Goal: Information Seeking & Learning: Find specific fact

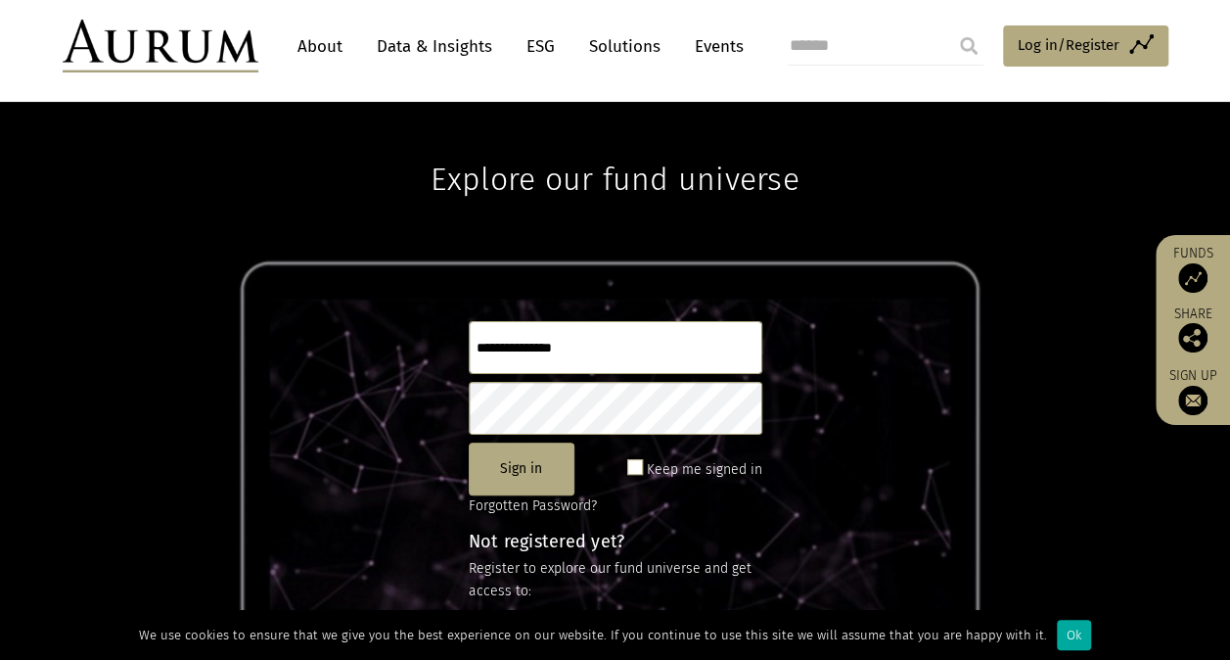
scroll to position [259, 0]
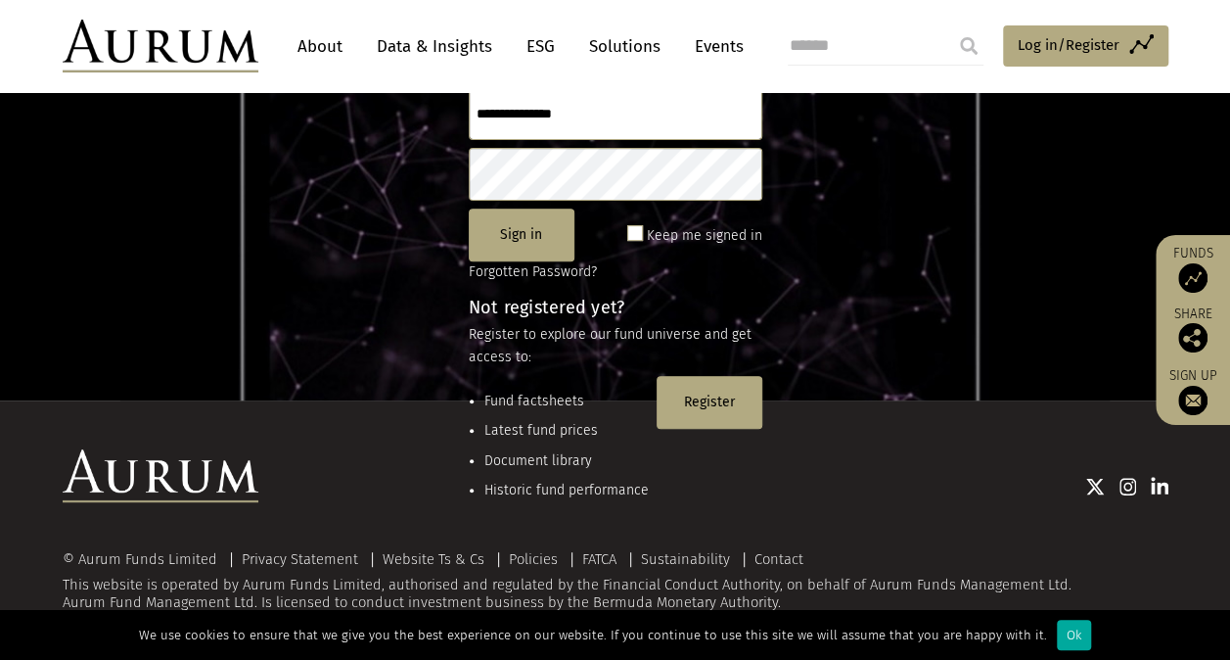
click at [562, 401] on li "Fund factsheets" at bounding box center [567, 402] width 164 height 22
click at [565, 428] on li "Latest fund prices" at bounding box center [567, 431] width 164 height 22
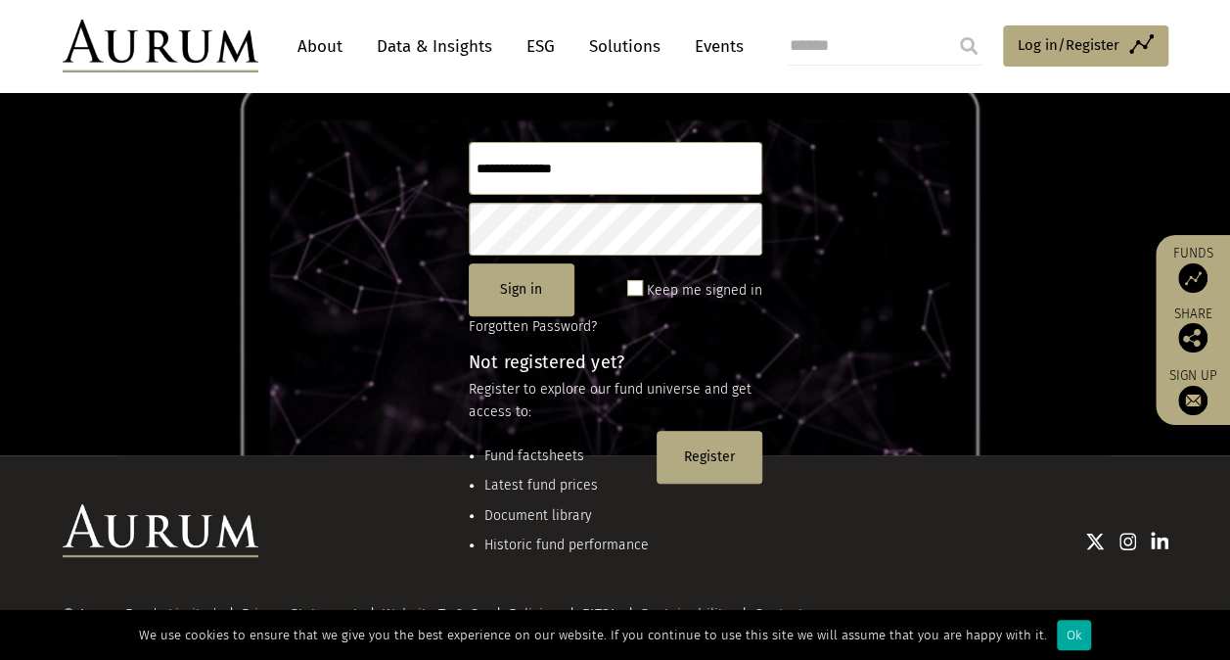
scroll to position [128, 0]
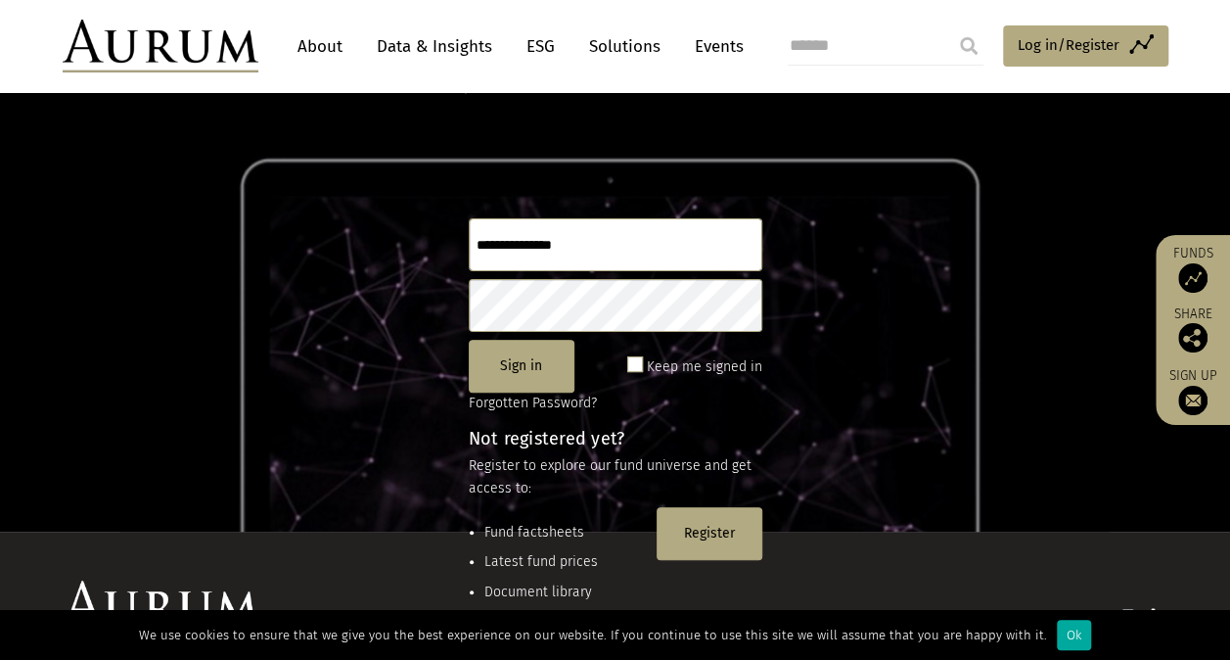
click at [841, 41] on input "search" at bounding box center [886, 45] width 196 height 39
paste input "**********"
type input "**********"
click at [950, 26] on input "submit" at bounding box center [969, 45] width 39 height 39
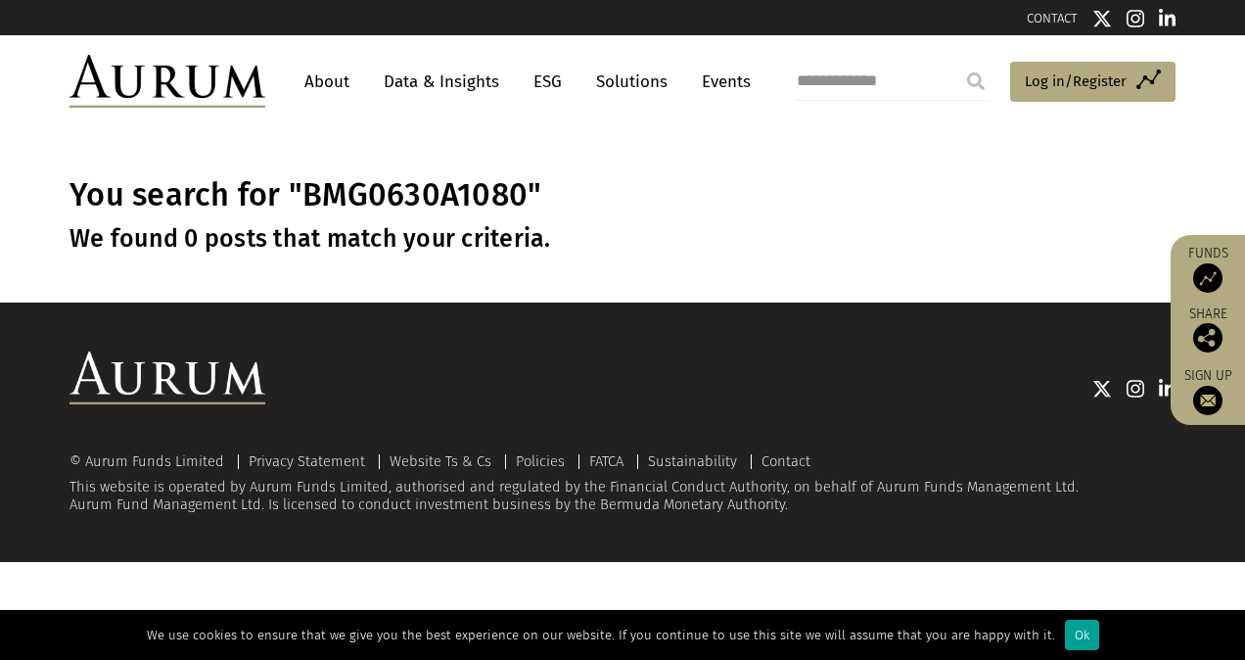
click at [1074, 640] on div "Ok" at bounding box center [1082, 635] width 34 height 30
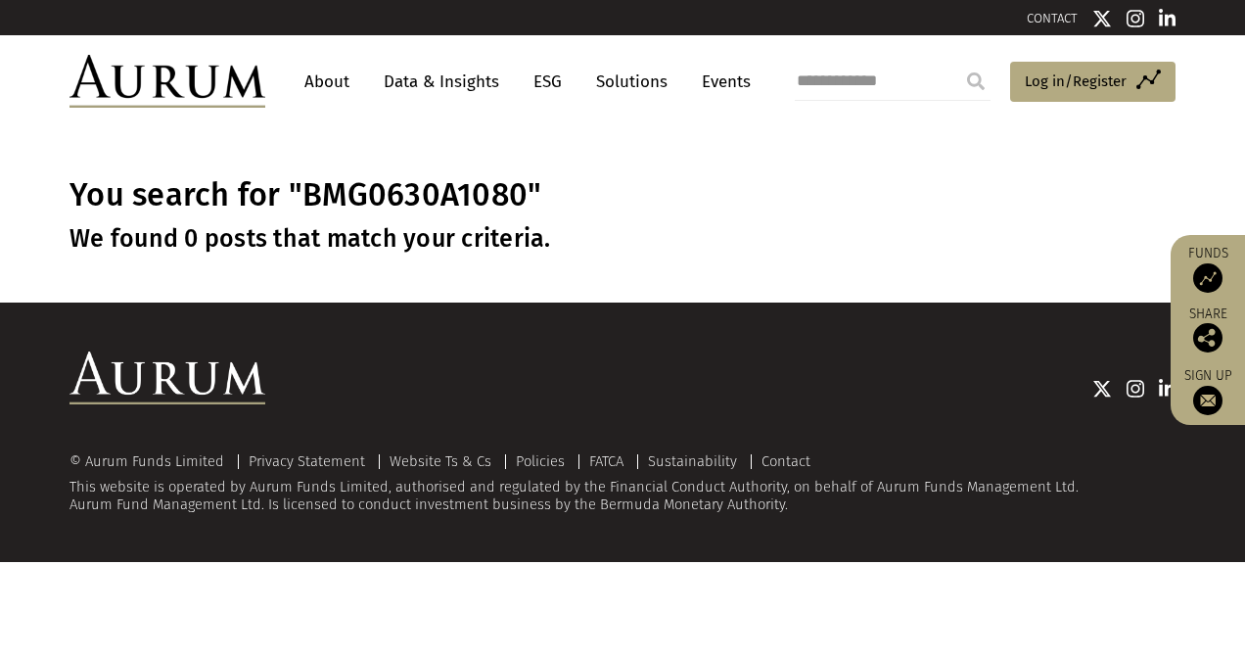
click at [351, 78] on link "About" at bounding box center [327, 82] width 65 height 36
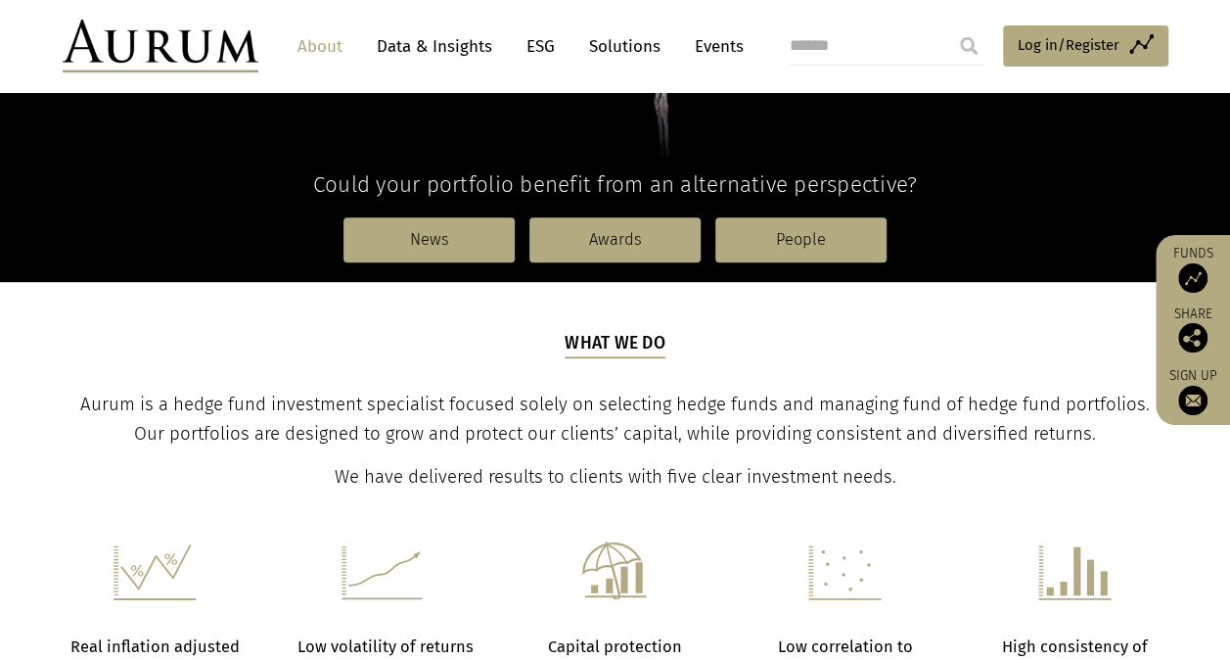
click at [912, 474] on p "We have delivered results to clients with five clear investment needs." at bounding box center [615, 477] width 1101 height 29
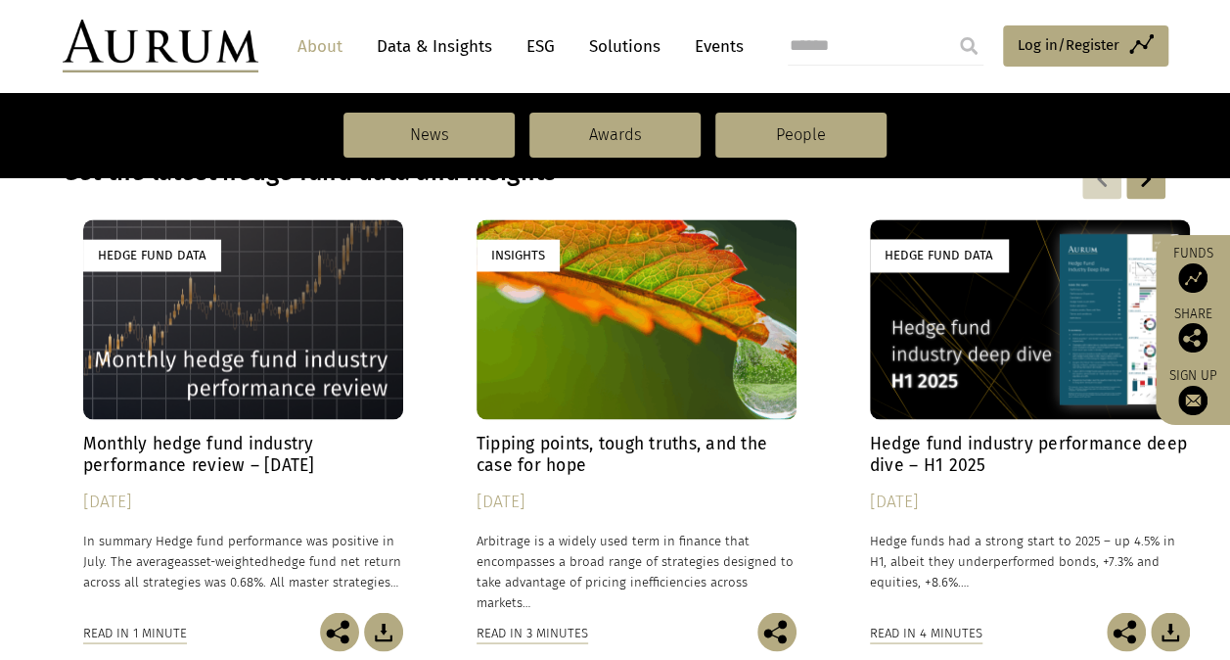
scroll to position [1398, 0]
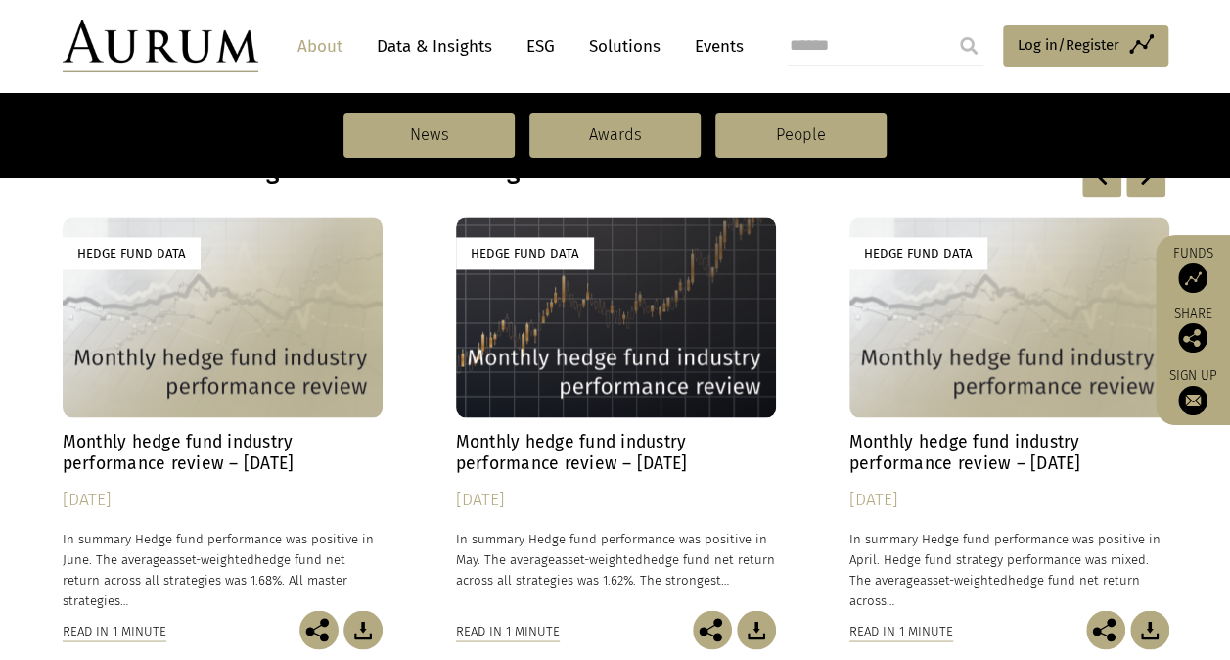
click at [1189, 254] on link "Funds" at bounding box center [1193, 269] width 55 height 48
click at [1188, 274] on img at bounding box center [1193, 277] width 29 height 29
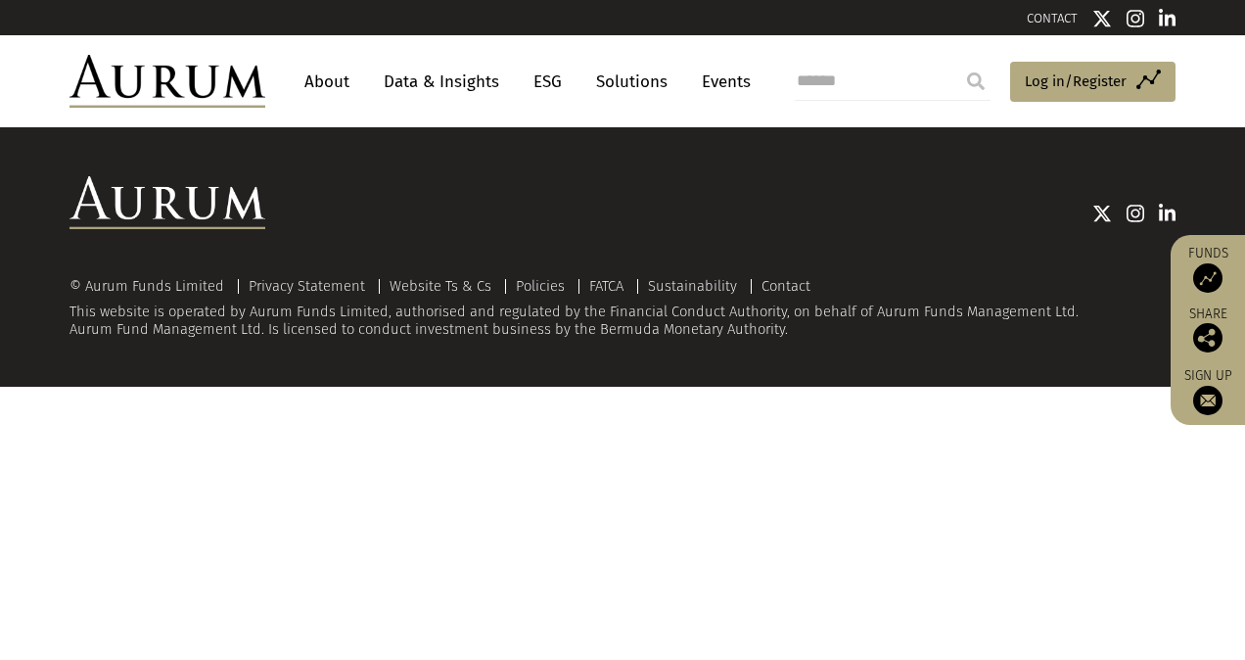
click at [1214, 275] on img at bounding box center [1207, 277] width 29 height 29
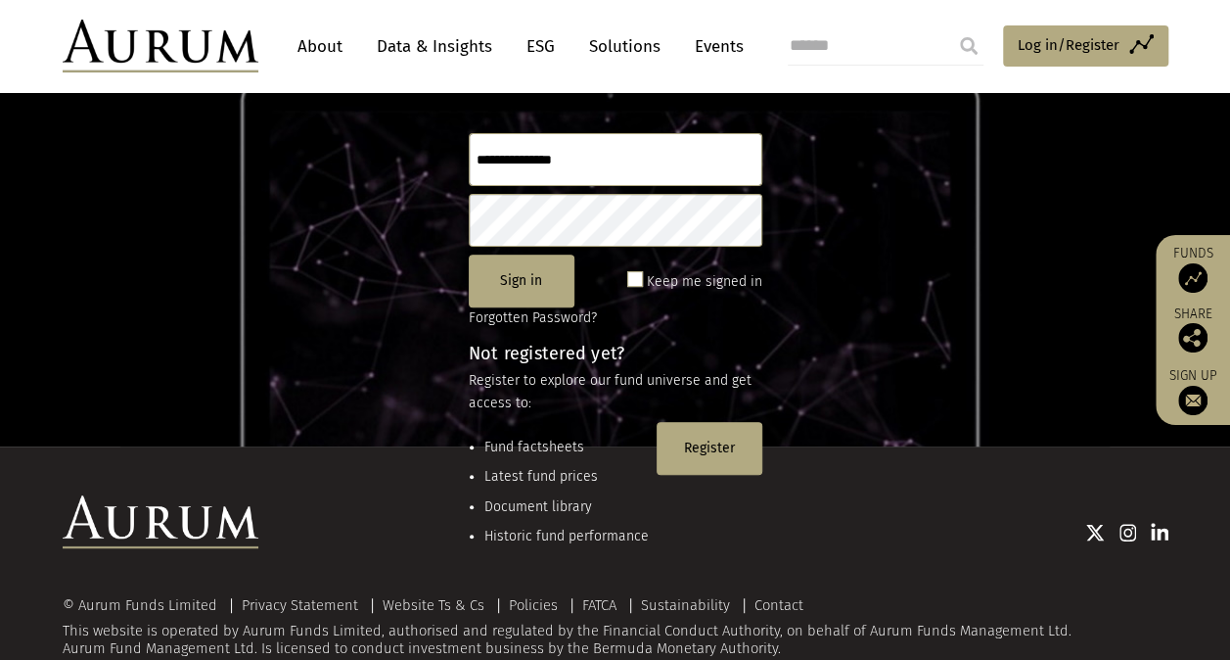
scroll to position [159, 0]
